Goal: Task Accomplishment & Management: Use online tool/utility

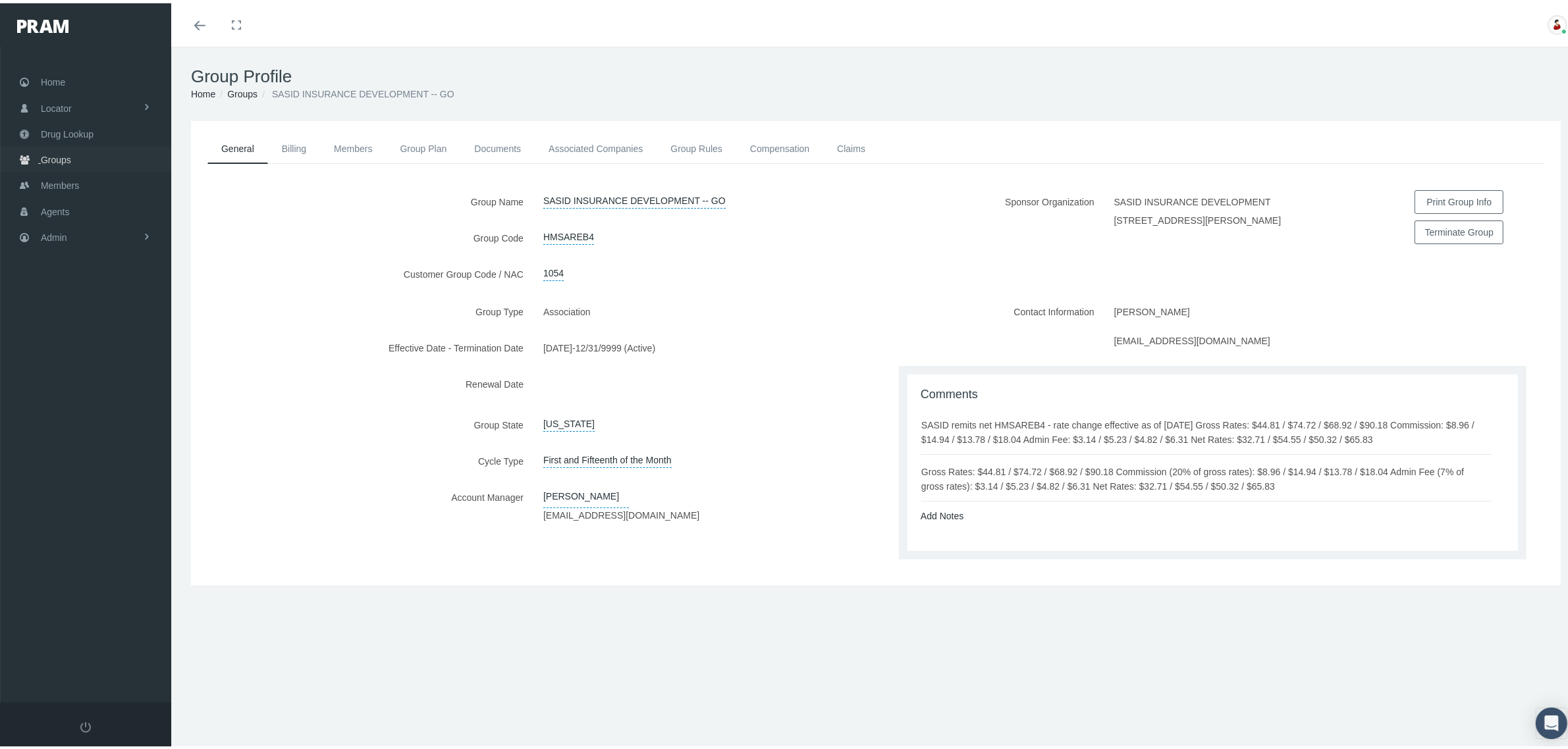
click at [74, 159] on link "Groups" at bounding box center [85, 157] width 171 height 26
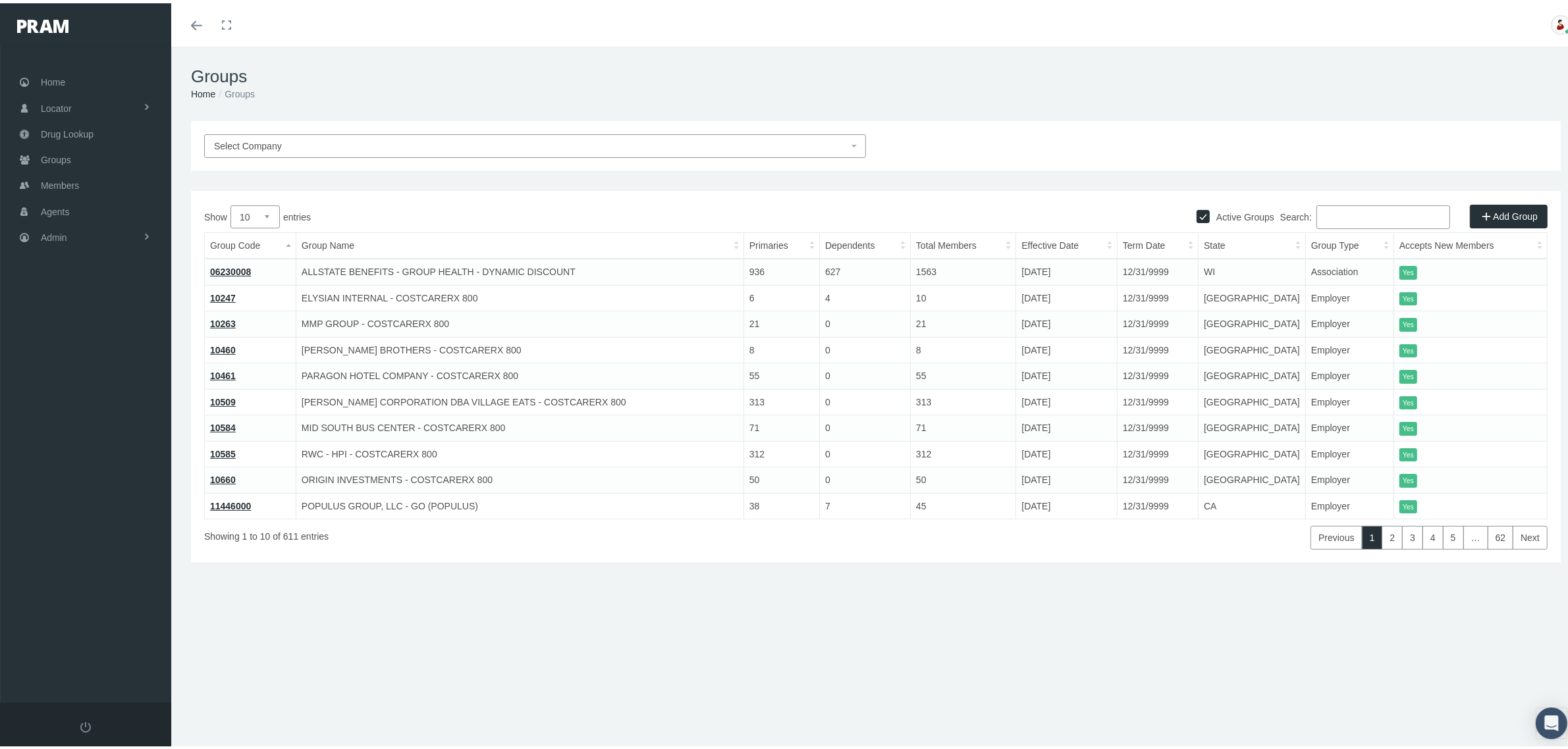
click at [1370, 216] on input "Search:" at bounding box center [1383, 214] width 134 height 24
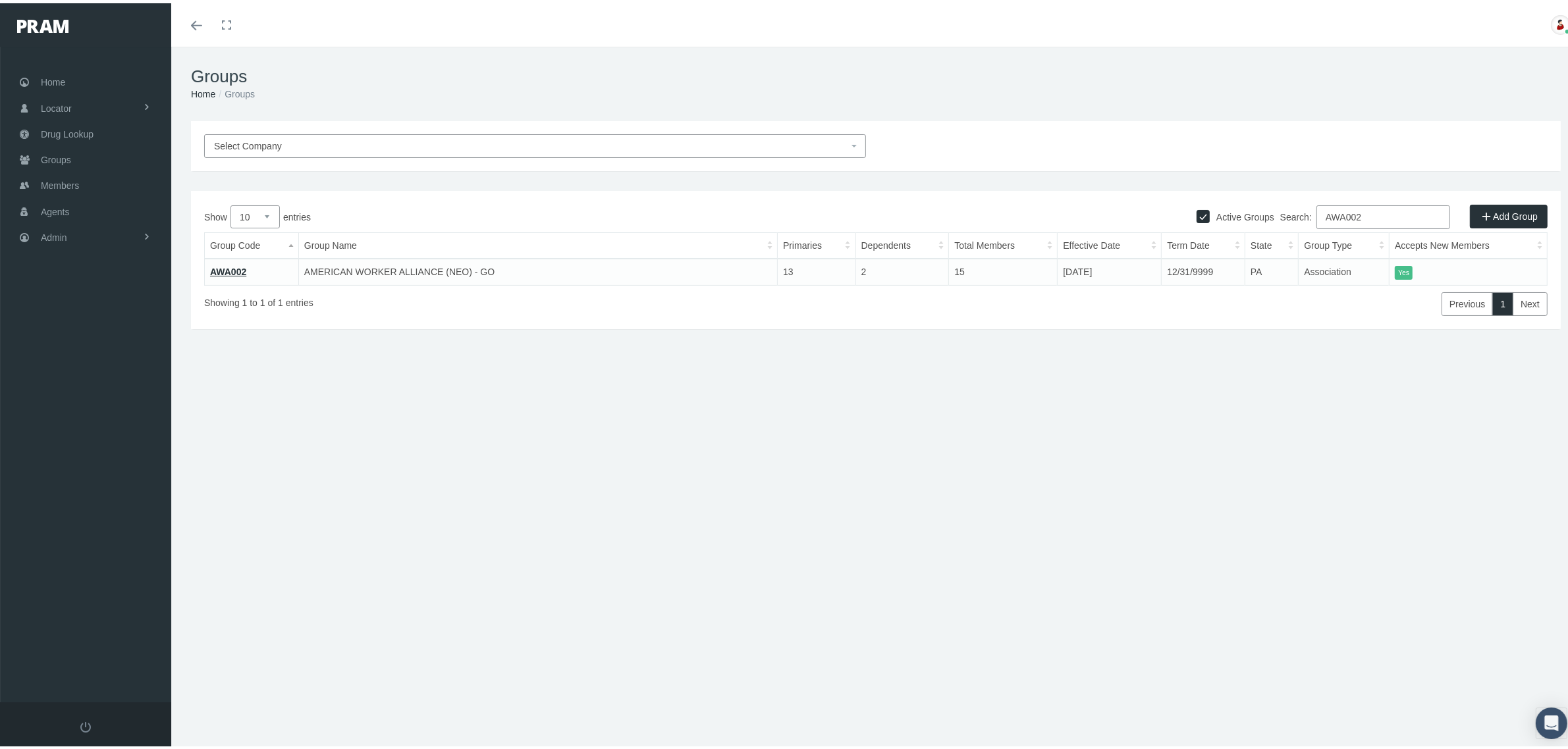
type input "AWA002"
click at [234, 267] on link "AWA002" at bounding box center [228, 269] width 36 height 11
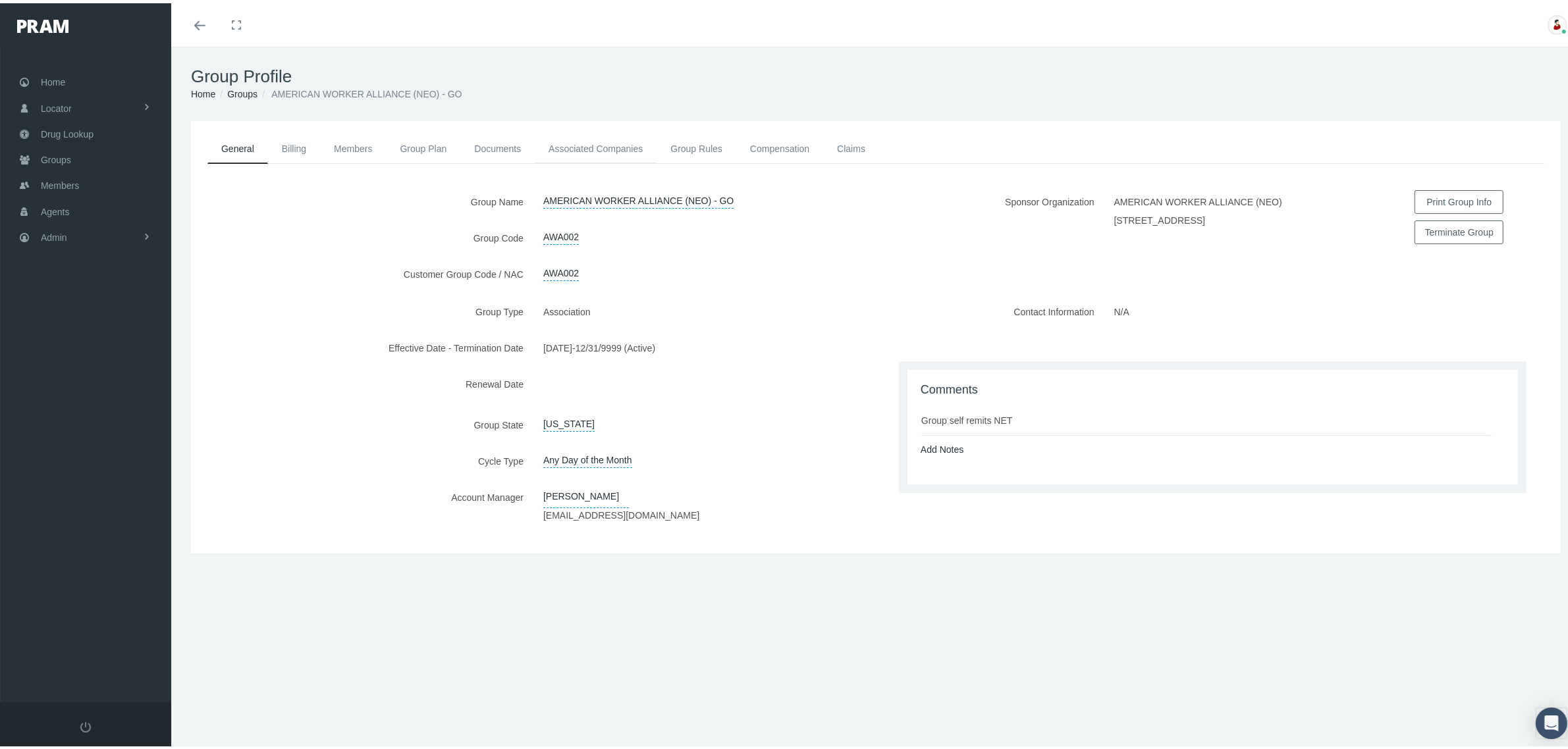
click at [623, 147] on link "Associated Companies" at bounding box center [595, 145] width 122 height 29
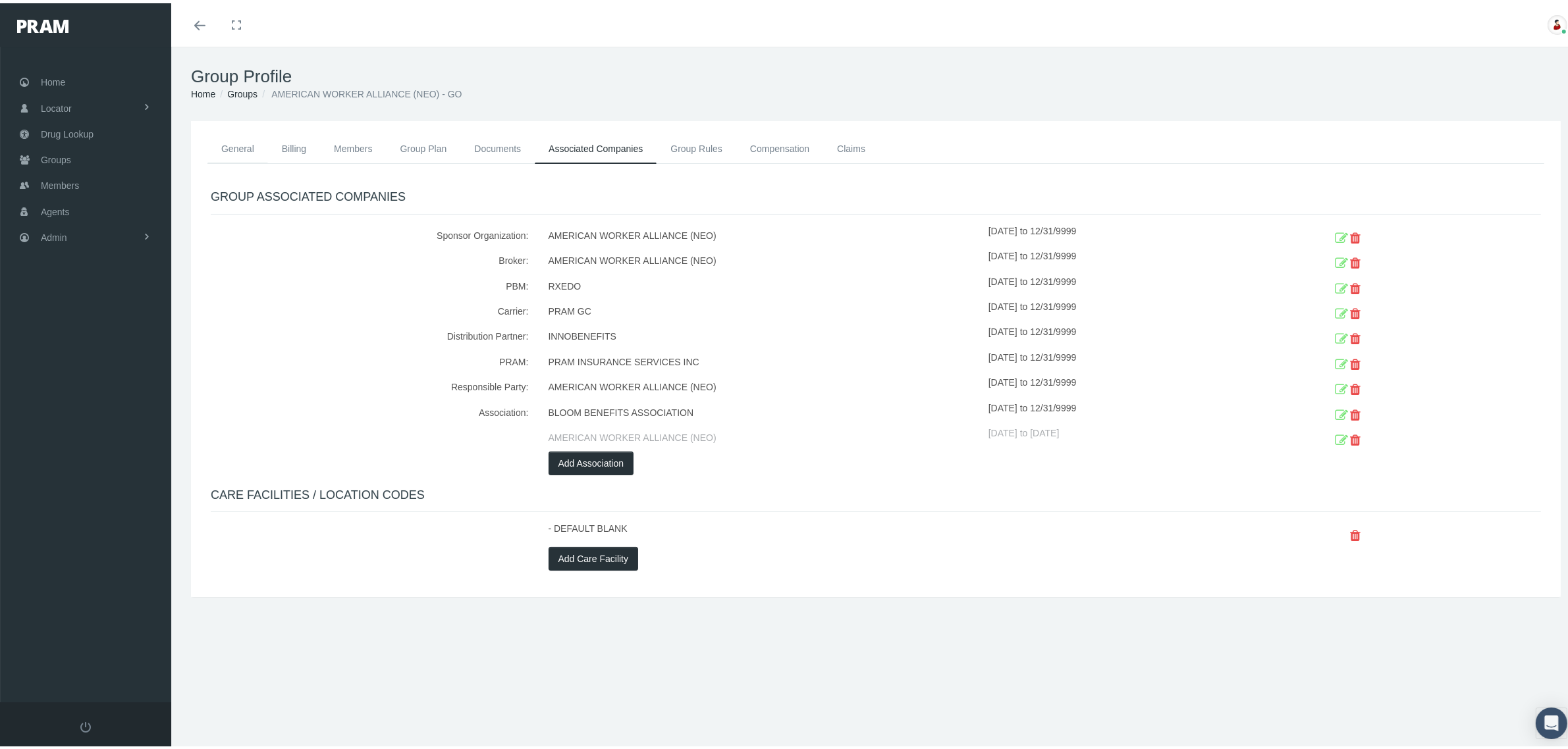
click at [248, 140] on link "General" at bounding box center [238, 145] width 61 height 29
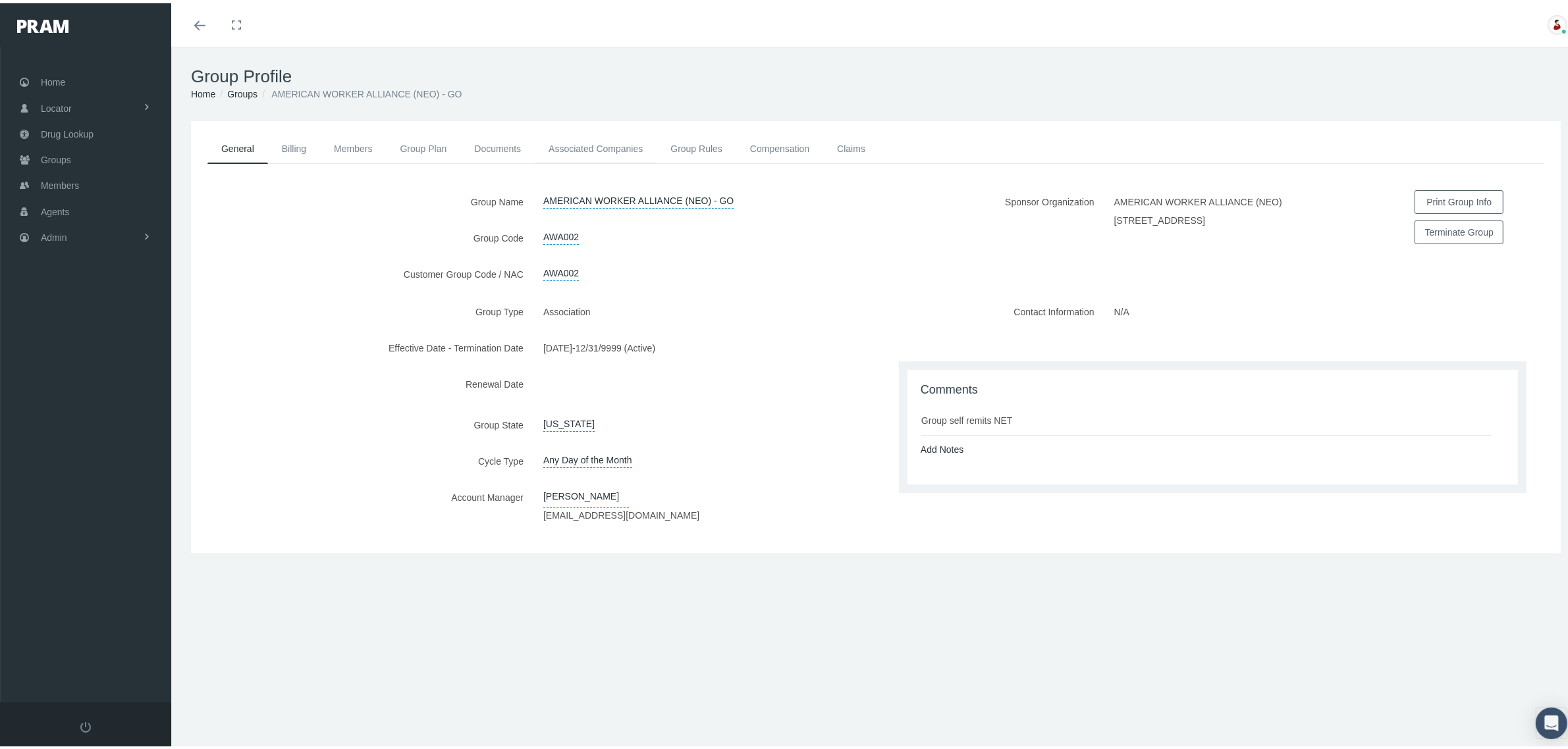
click at [636, 152] on link "Associated Companies" at bounding box center [595, 145] width 122 height 29
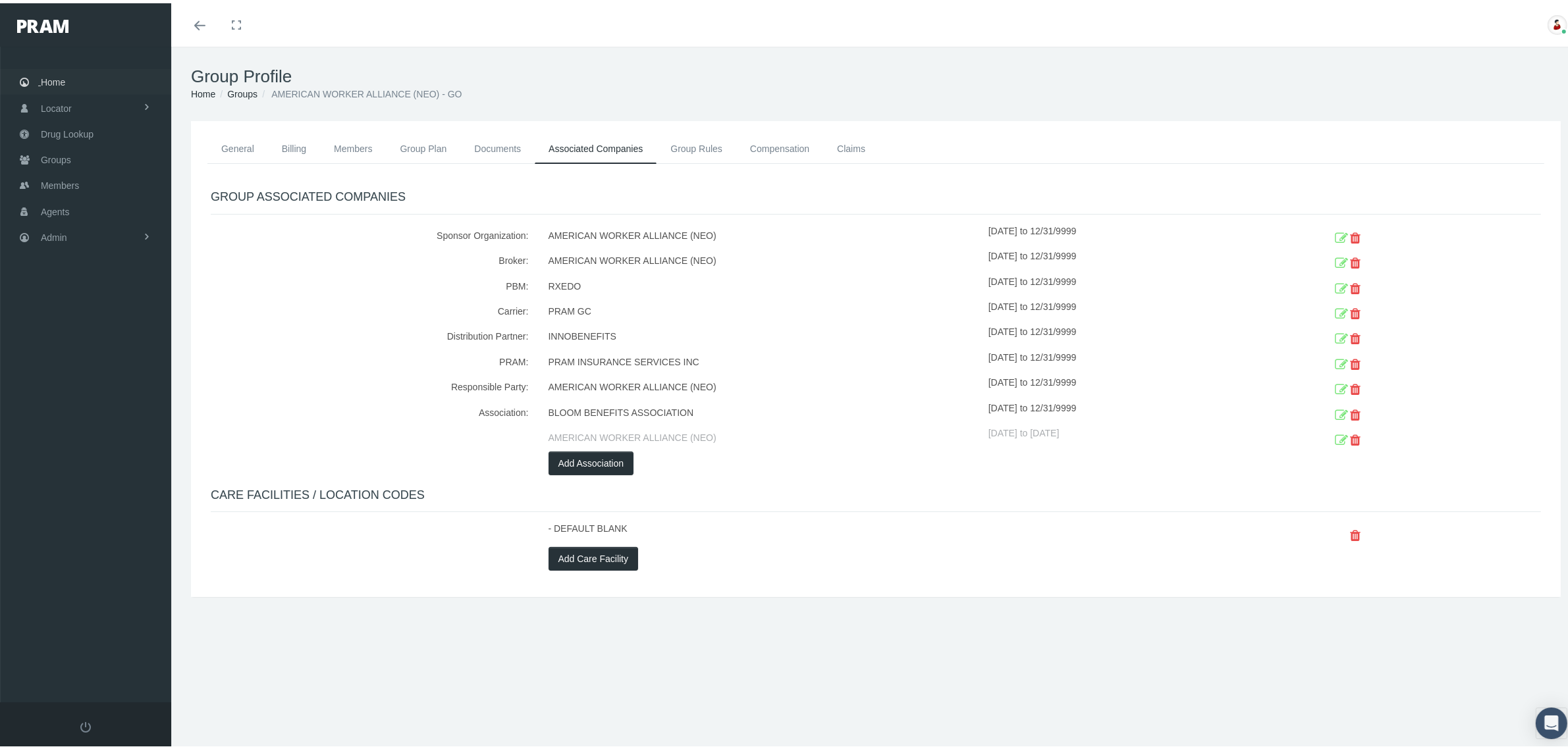
click at [57, 74] on span "Home" at bounding box center [53, 79] width 24 height 25
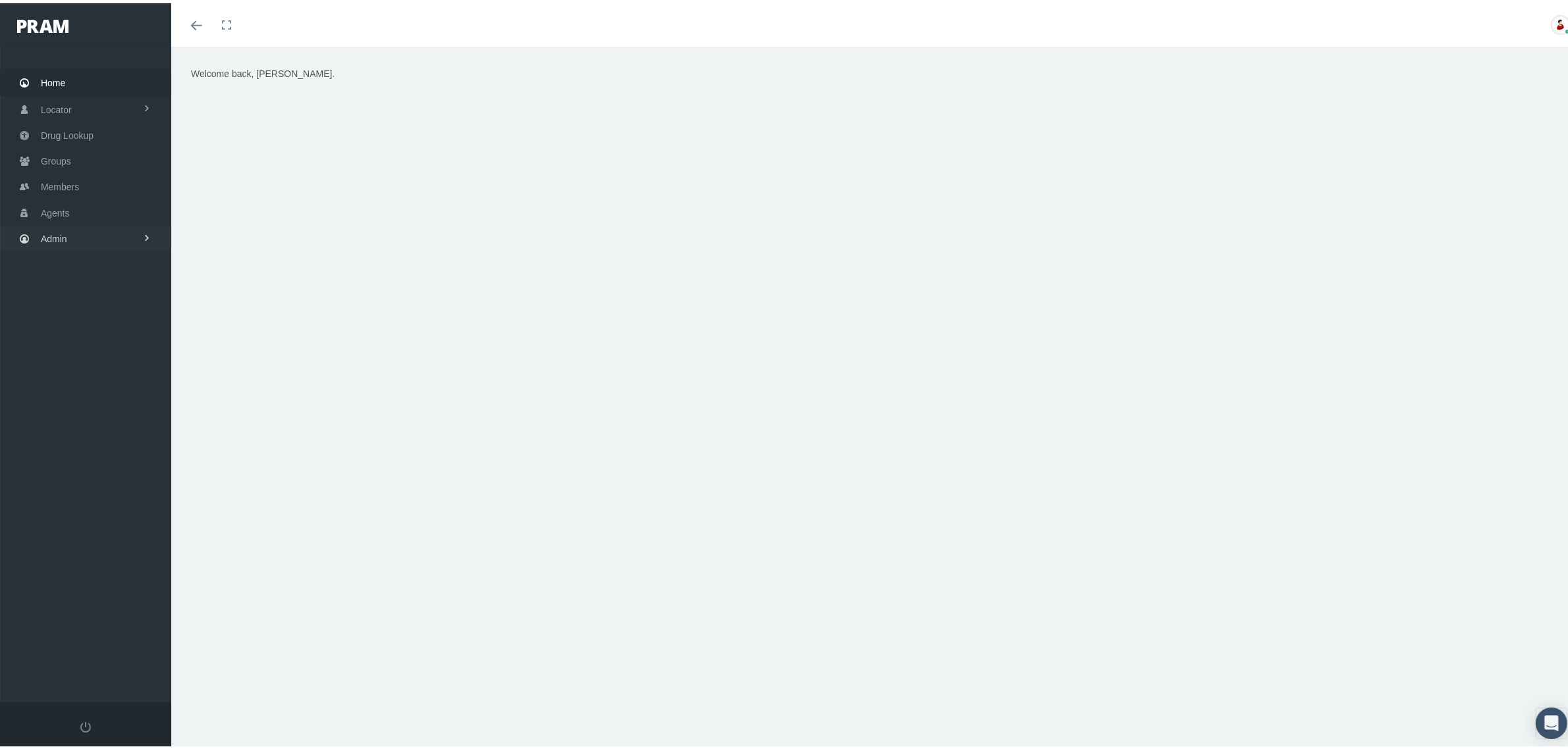
click at [131, 235] on link "Admin" at bounding box center [85, 236] width 171 height 26
click at [107, 495] on span "File Processing" at bounding box center [85, 505] width 63 height 22
click at [100, 524] on span "Import/Export" at bounding box center [78, 532] width 55 height 22
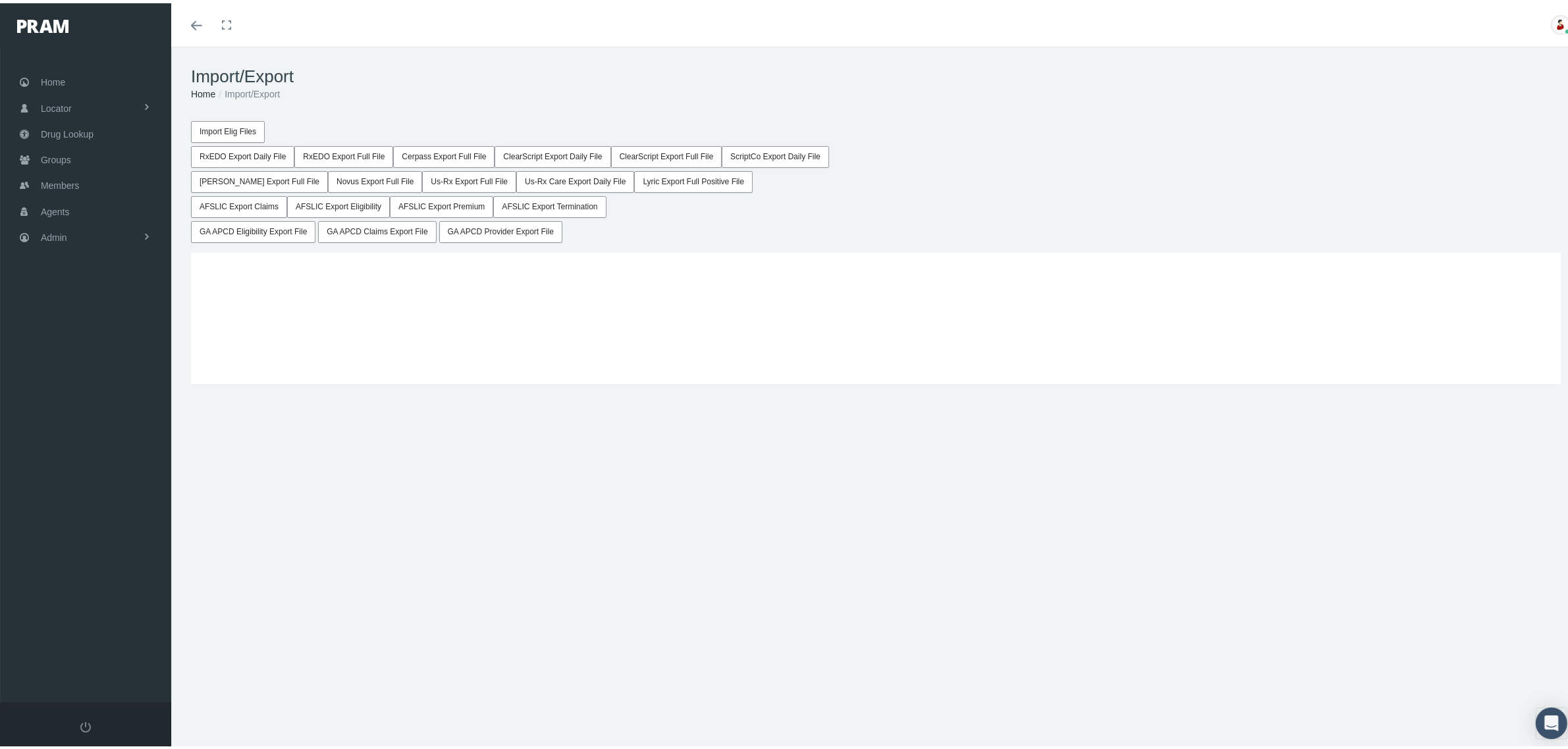
click at [249, 202] on button "AFSLIC Export Claims" at bounding box center [239, 204] width 96 height 22
click at [326, 205] on button "AFSLIC Export Eligibility" at bounding box center [338, 204] width 103 height 22
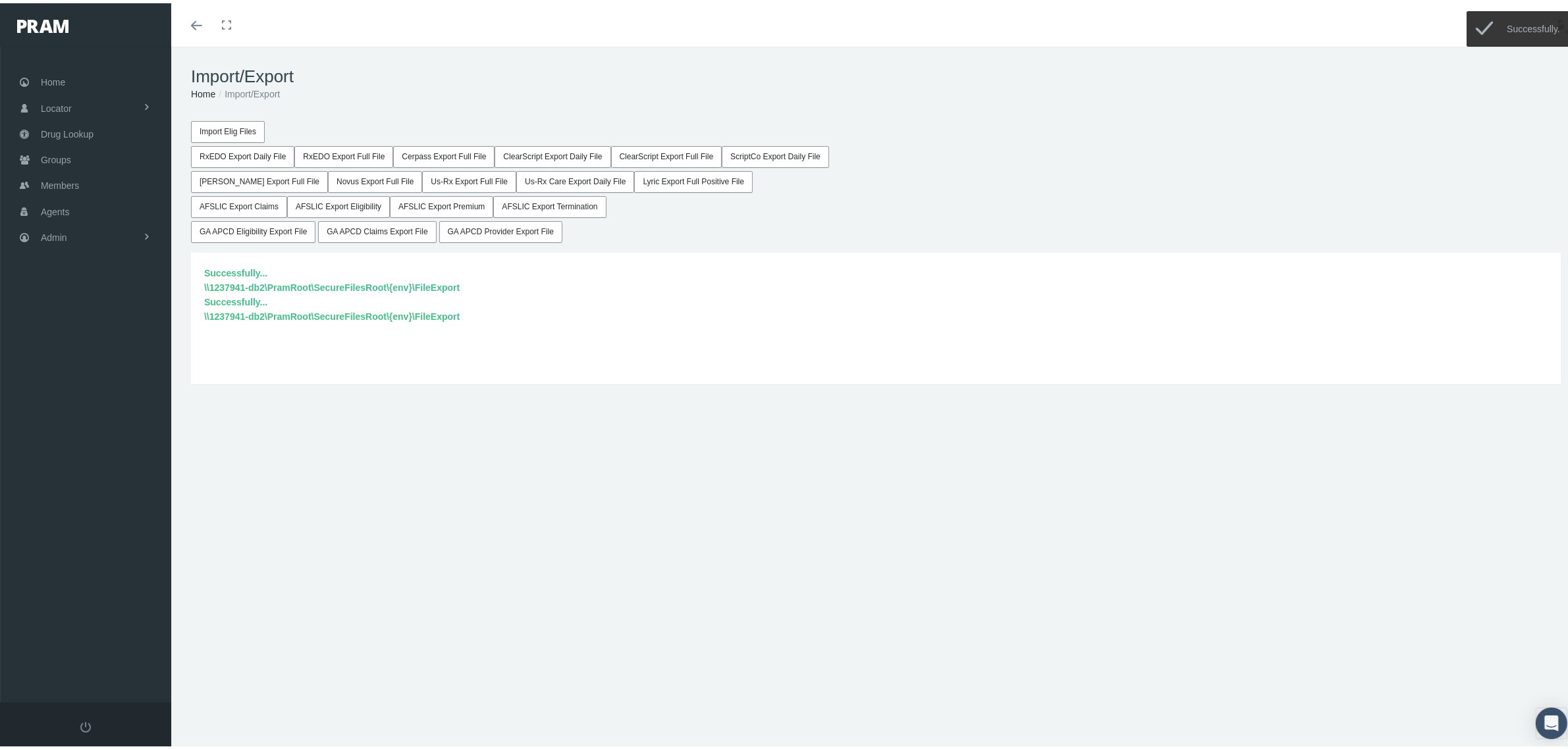
click at [426, 199] on button "AFSLIC Export Premium" at bounding box center [440, 204] width 103 height 22
click at [568, 206] on button "AFSLIC Export Termination" at bounding box center [549, 204] width 113 height 22
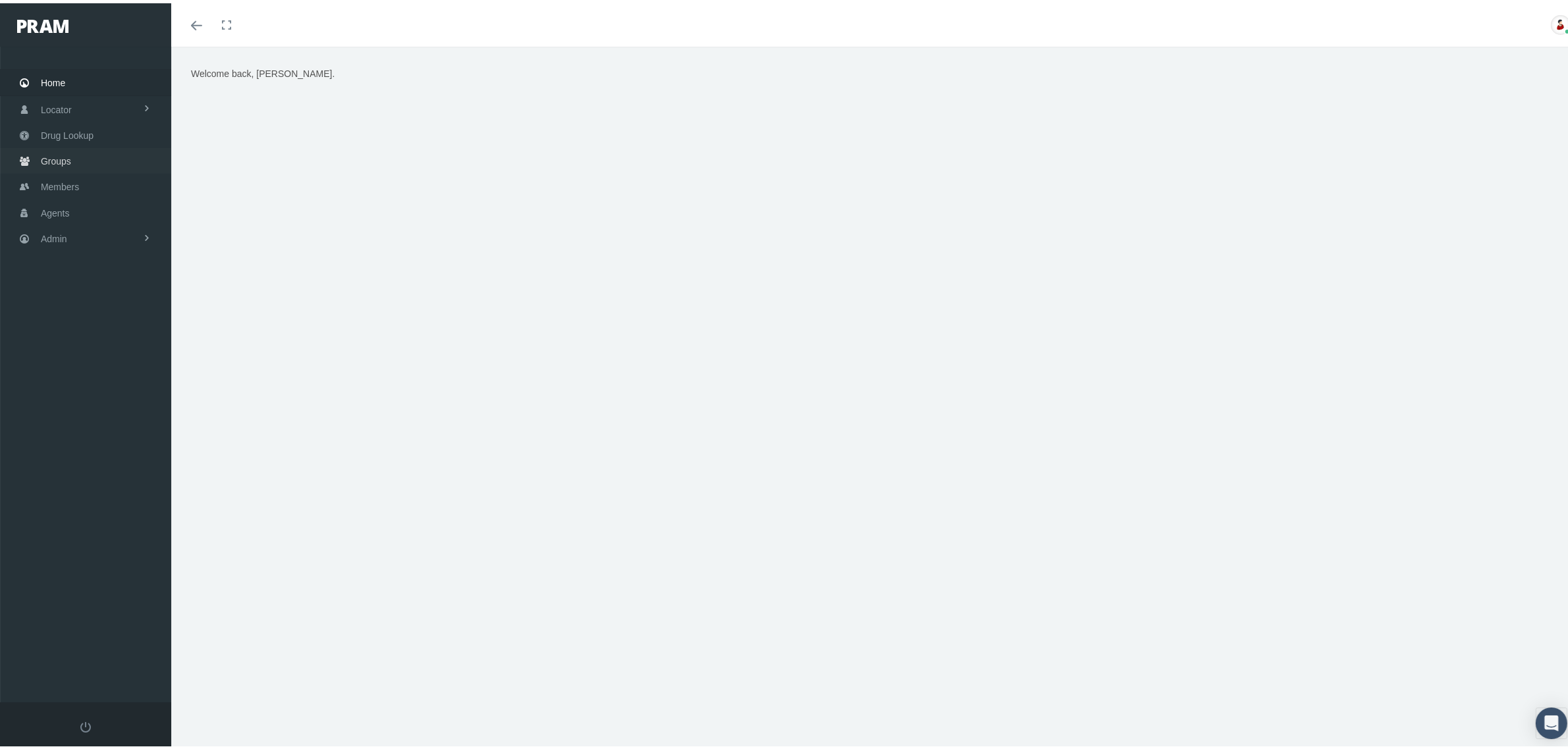
click at [57, 162] on span "Groups" at bounding box center [56, 158] width 30 height 25
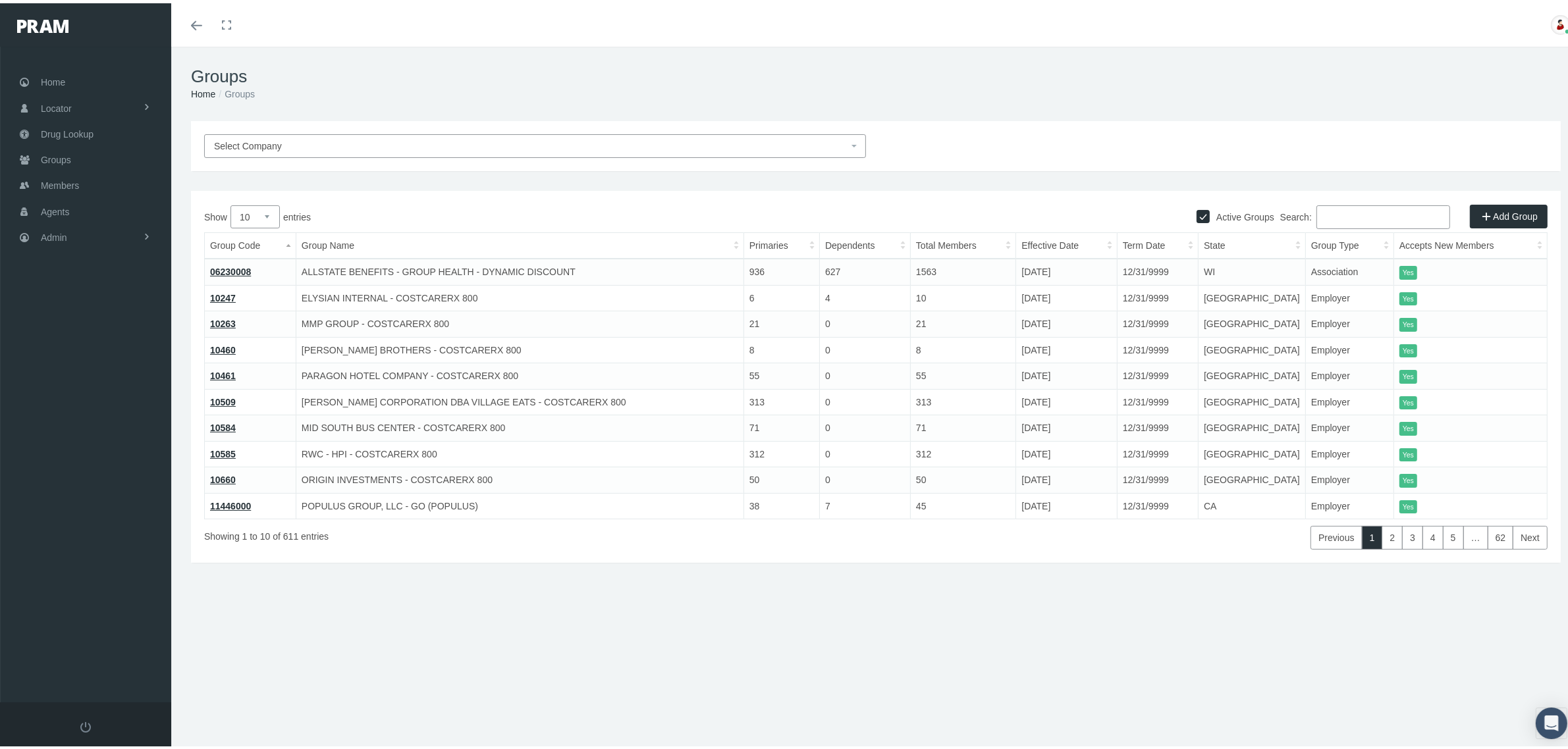
click at [1376, 216] on input "Search:" at bounding box center [1383, 214] width 134 height 24
paste input "730203MB"
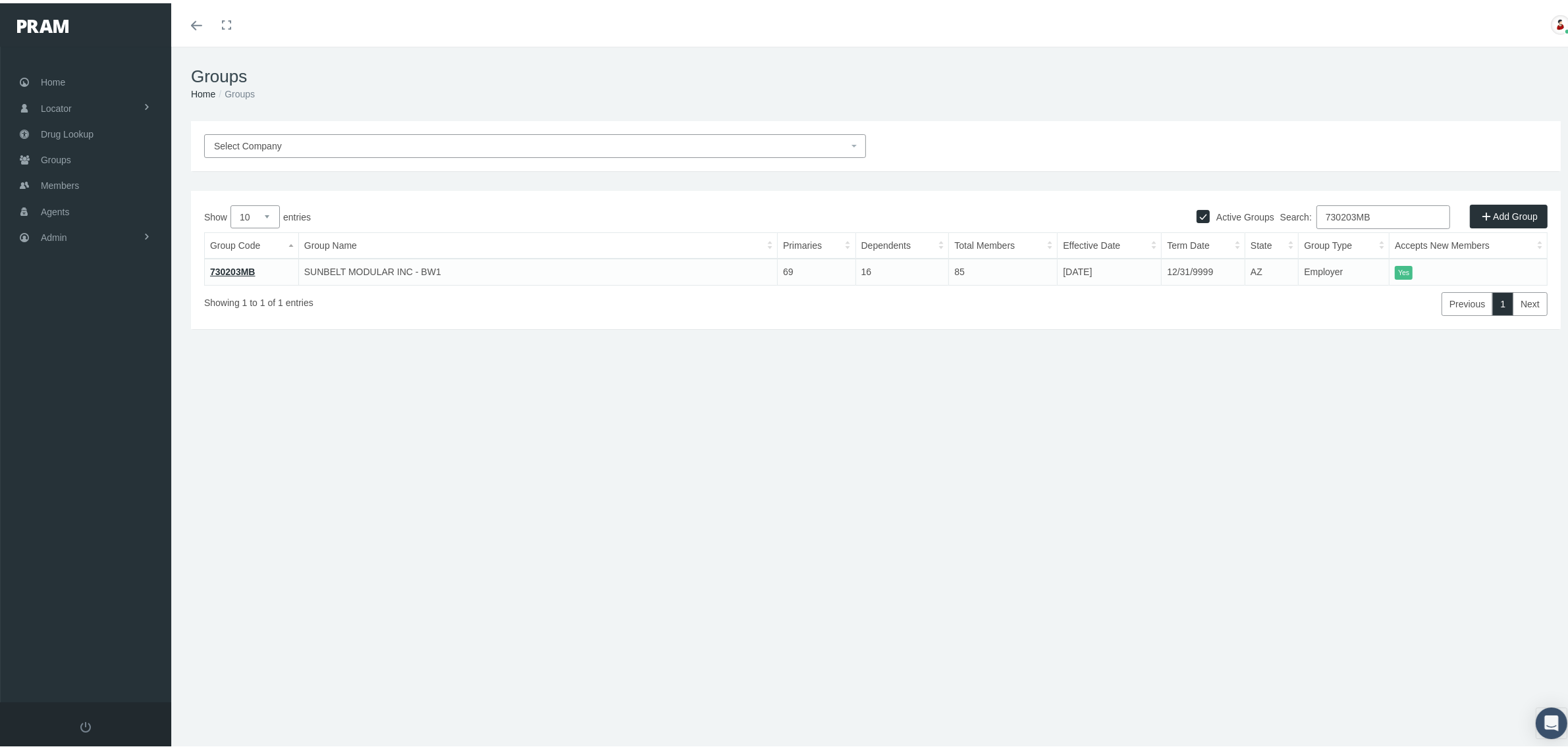
type input "730203MB"
